Goal: Contribute content: Contribute content

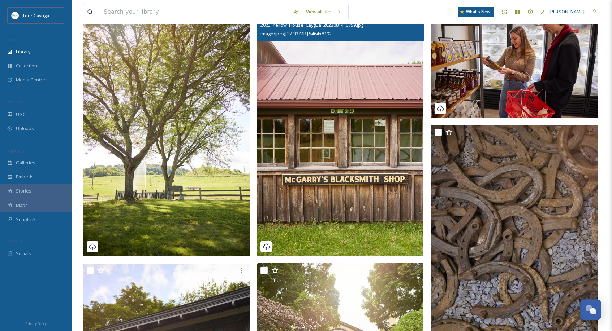
scroll to position [174, 0]
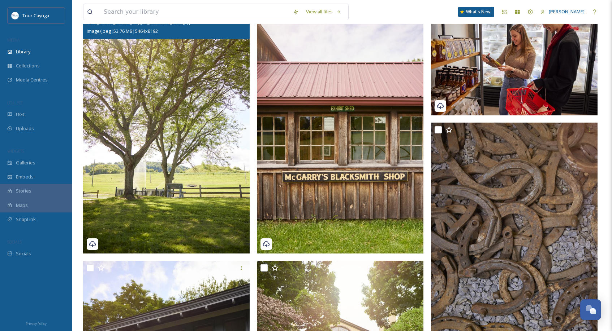
click at [220, 214] on img at bounding box center [166, 129] width 166 height 250
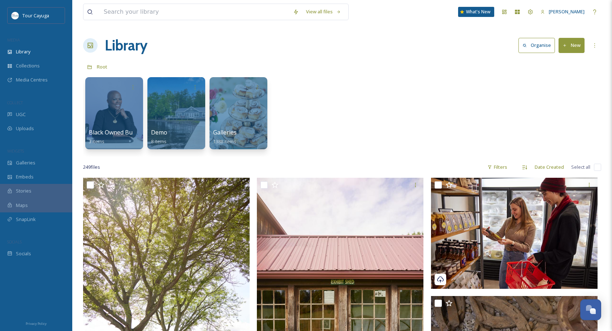
click at [564, 42] on button "New" at bounding box center [571, 45] width 26 height 15
click at [559, 63] on span "File Upload" at bounding box center [568, 62] width 24 height 7
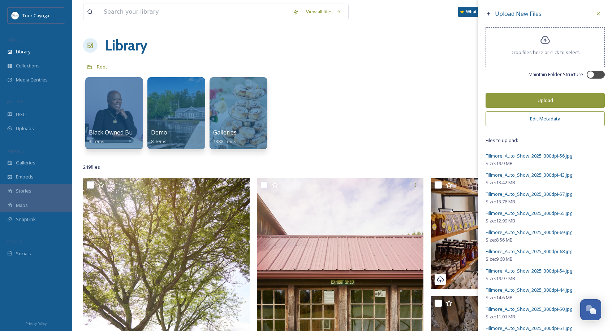
click at [527, 124] on button "Edit Metadata" at bounding box center [544, 119] width 119 height 15
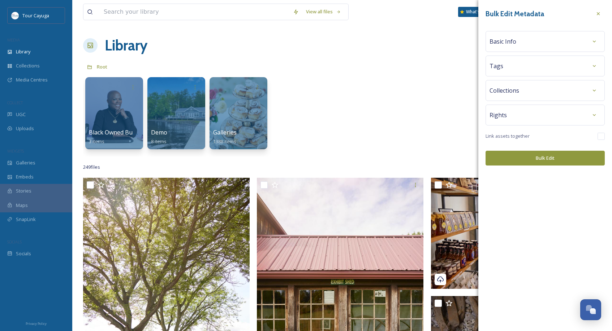
click at [519, 43] on div "Basic Info" at bounding box center [544, 41] width 111 height 13
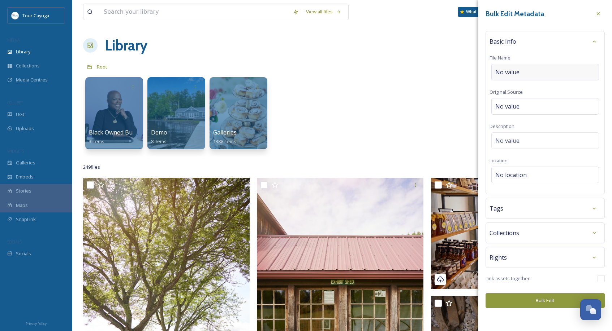
click at [527, 73] on div "No value." at bounding box center [545, 72] width 108 height 17
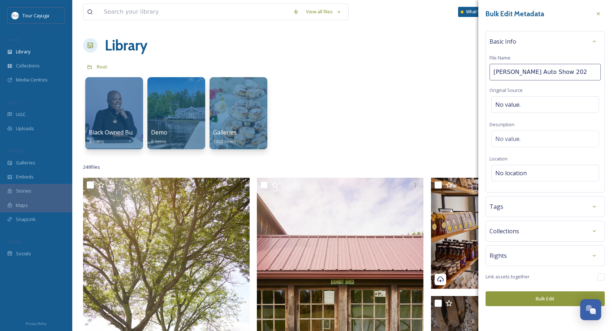
type input "[PERSON_NAME] Auto Show 2025"
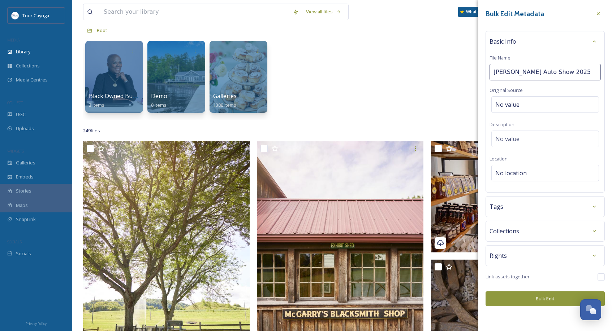
scroll to position [39, 0]
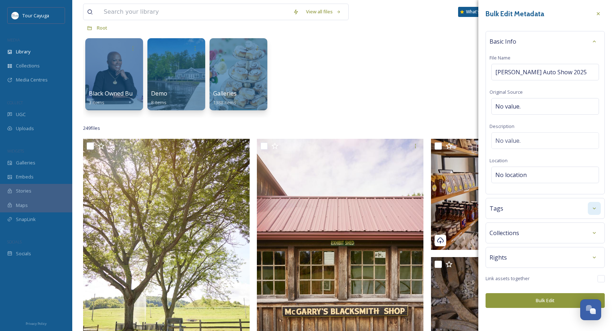
click at [594, 207] on icon at bounding box center [594, 209] width 6 height 6
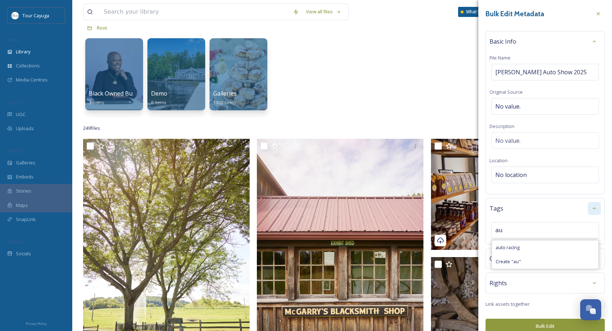
type input "a"
type input "auto show"
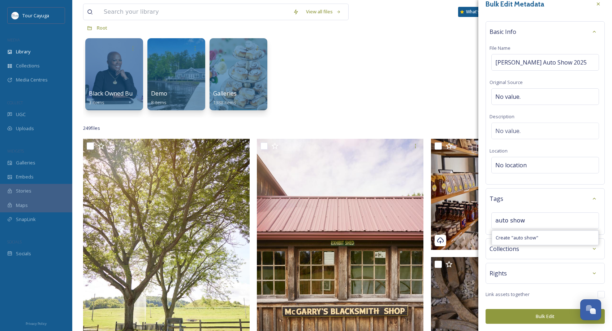
scroll to position [9, 0]
click at [545, 317] on button "Bulk Edit" at bounding box center [544, 317] width 119 height 15
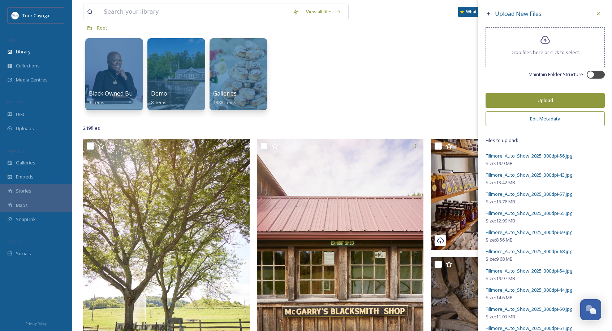
click at [553, 105] on button "Upload" at bounding box center [544, 100] width 119 height 15
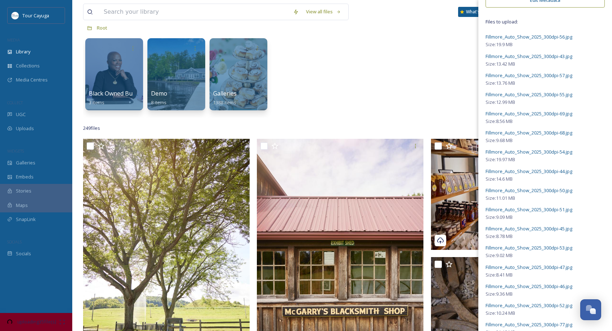
scroll to position [8, 0]
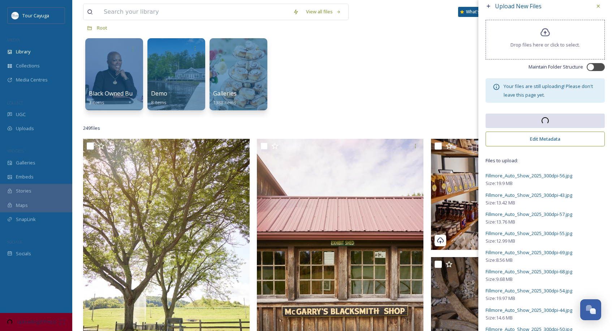
click at [545, 143] on button "Edit Metadata" at bounding box center [544, 139] width 119 height 15
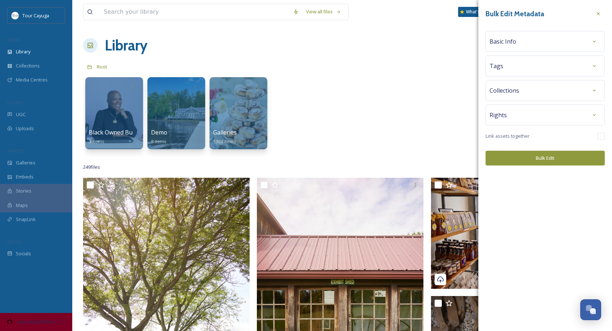
scroll to position [0, 0]
click at [523, 41] on div "Basic Info" at bounding box center [544, 41] width 111 height 13
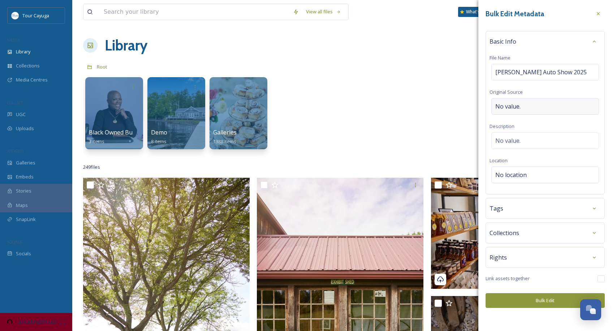
click at [526, 105] on div "No value." at bounding box center [545, 106] width 108 height 17
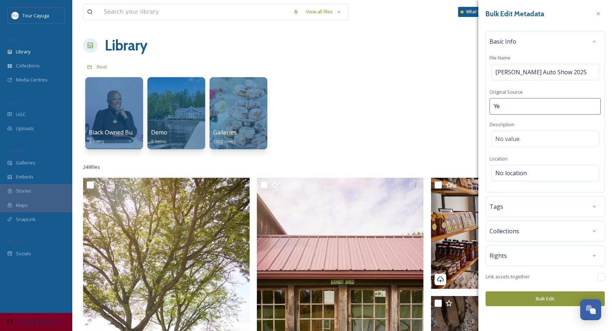
type input "Y"
type input "Yellow House Creative"
click at [519, 174] on span "No location" at bounding box center [510, 173] width 31 height 9
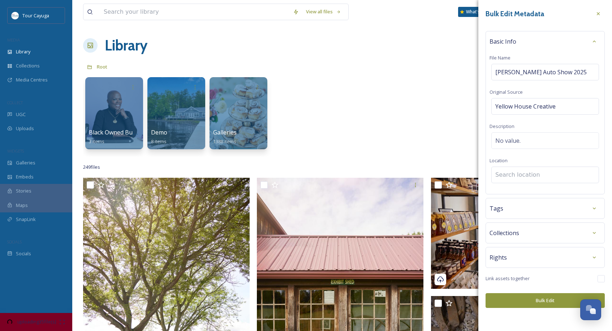
click at [519, 175] on input at bounding box center [544, 175] width 107 height 16
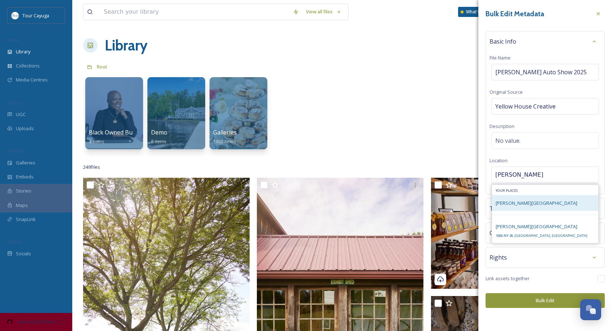
type input "[PERSON_NAME]"
click at [516, 204] on span "[PERSON_NAME][GEOGRAPHIC_DATA]" at bounding box center [536, 203] width 82 height 6
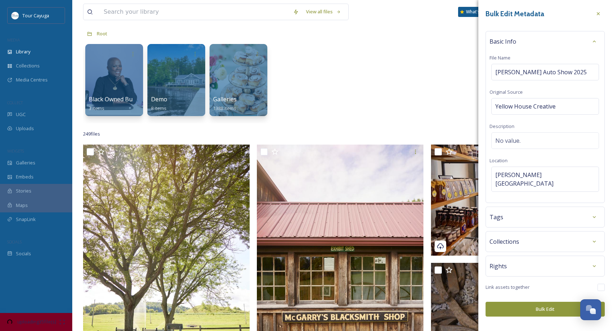
scroll to position [37, 0]
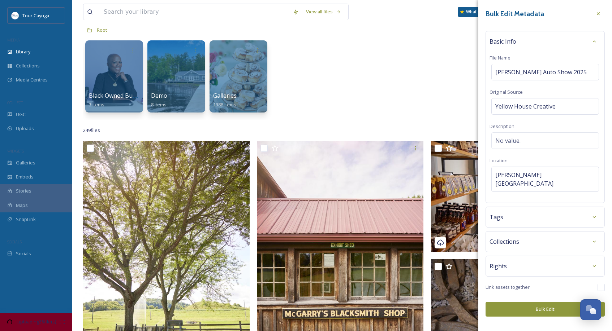
click at [530, 302] on button "Bulk Edit" at bounding box center [544, 309] width 119 height 15
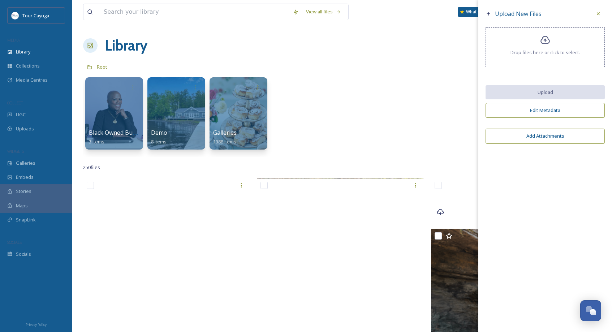
scroll to position [0, 0]
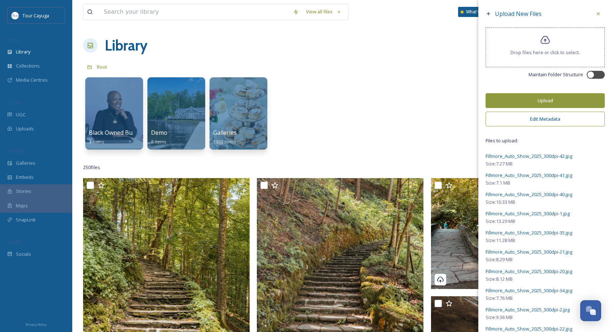
click at [537, 122] on button "Edit Metadata" at bounding box center [544, 119] width 119 height 15
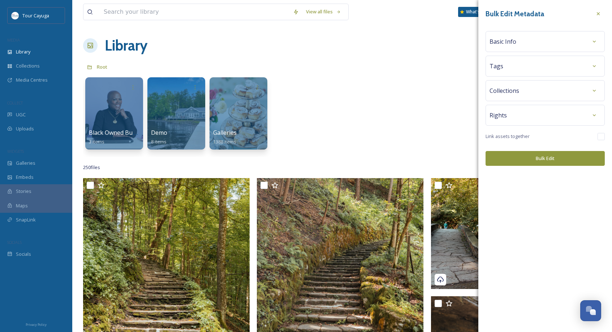
click at [519, 64] on div "Tags" at bounding box center [544, 66] width 111 height 13
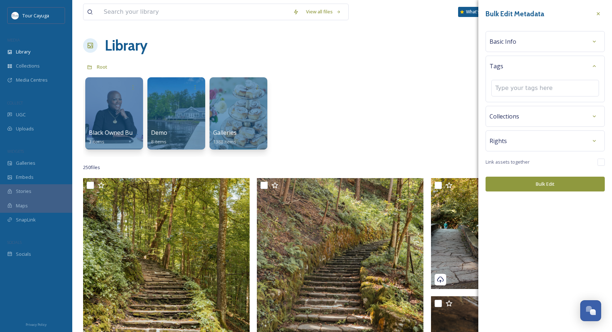
type input "F"
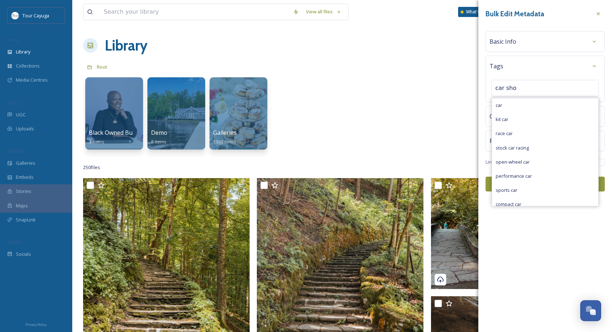
type input "car show"
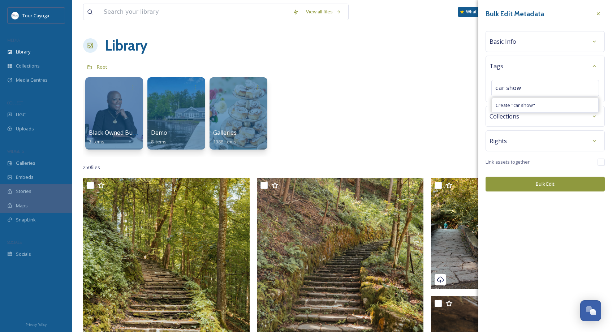
click at [546, 44] on div "Basic Info" at bounding box center [544, 41] width 111 height 13
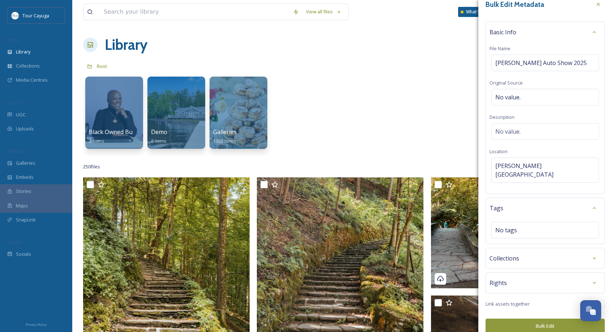
scroll to position [9, 0]
click at [539, 319] on button "Bulk Edit" at bounding box center [544, 326] width 119 height 15
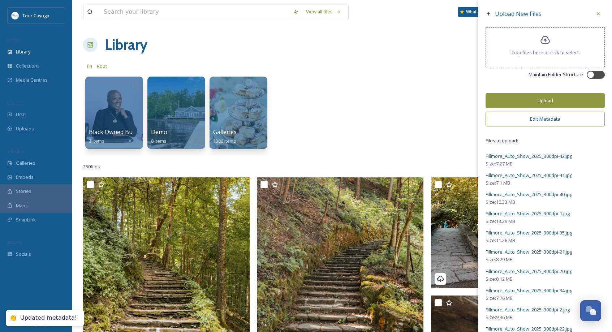
click at [542, 104] on button "Upload" at bounding box center [544, 100] width 119 height 15
